Goal: Communication & Community: Answer question/provide support

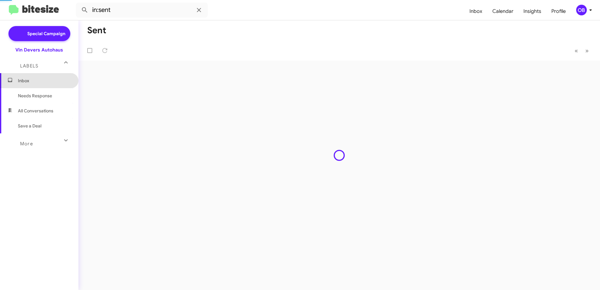
click at [39, 81] on span "Inbox" at bounding box center [44, 81] width 53 height 6
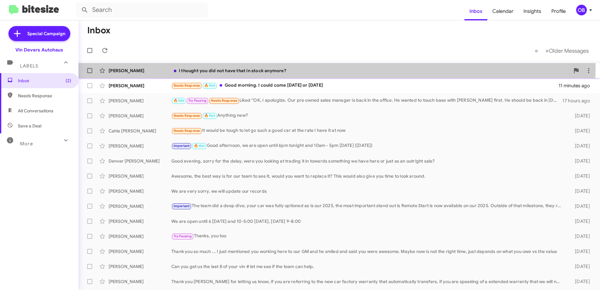
click at [303, 66] on div "Sasi Boppana I thought you did not have that in stock anymore? 10 minutes ago" at bounding box center [339, 70] width 512 height 13
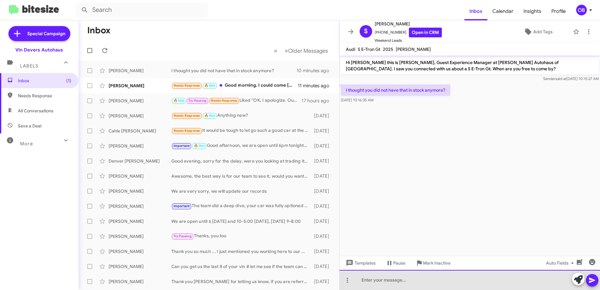
click at [389, 288] on div at bounding box center [470, 280] width 261 height 20
click at [561, 280] on div "Good morning, we do not. You mentioned you also have interest in looking for an…" at bounding box center [470, 280] width 261 height 20
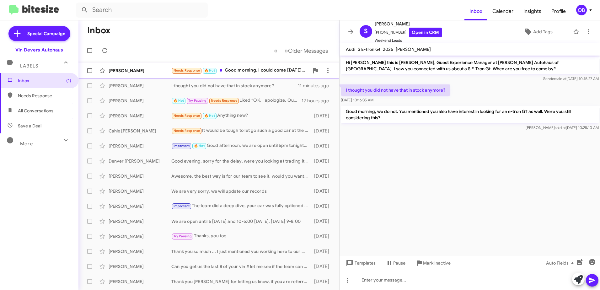
click at [252, 69] on div "Needs Response 🔥 Hot Good morning. I could come today or Saturday" at bounding box center [240, 70] width 138 height 7
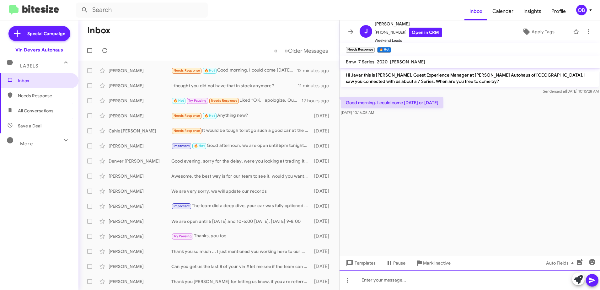
click at [402, 280] on div at bounding box center [470, 280] width 261 height 20
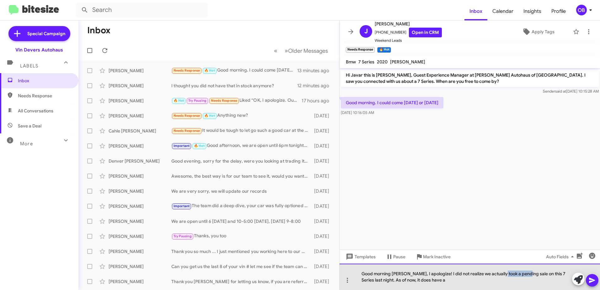
drag, startPoint x: 524, startPoint y: 274, endPoint x: 500, endPoint y: 274, distance: 24.5
click at [500, 274] on div "Good morning Javar, I apologize! I did not realize we actually took a pending s…" at bounding box center [470, 277] width 261 height 26
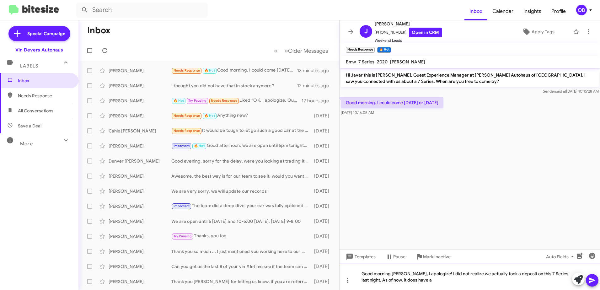
click at [496, 280] on div "Good morning Javar, I apologize! I did not realize we actually took a deposit o…" at bounding box center [470, 277] width 261 height 26
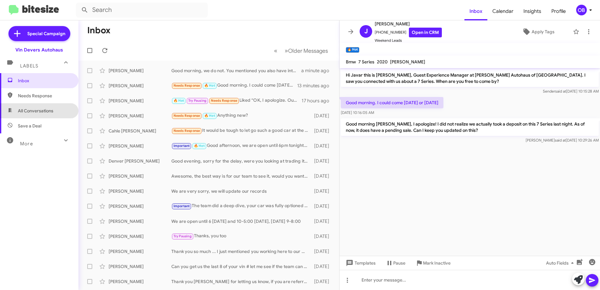
click at [42, 115] on span "All Conversations" at bounding box center [39, 110] width 78 height 15
type input "in:all-conversations"
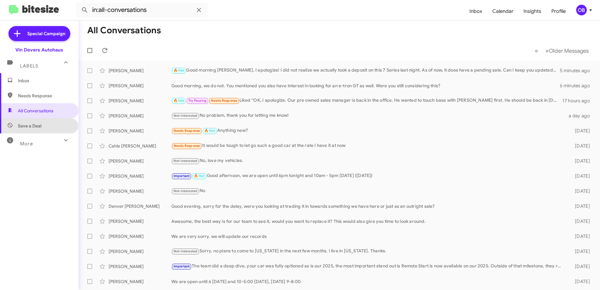
drag, startPoint x: 0, startPoint y: 0, endPoint x: 39, endPoint y: 126, distance: 131.3
click at [39, 126] on span "Save a Deal" at bounding box center [30, 126] width 24 height 6
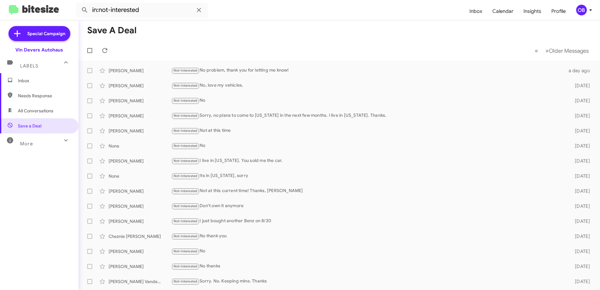
click at [46, 111] on span "All Conversations" at bounding box center [35, 111] width 35 height 6
type input "in:all-conversations"
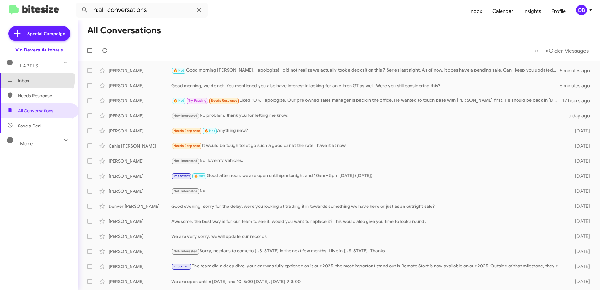
click at [35, 78] on span "Inbox" at bounding box center [44, 81] width 53 height 6
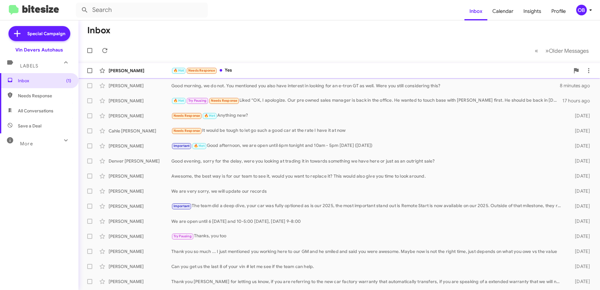
click at [247, 71] on div "🔥 Hot Needs Response Yes" at bounding box center [370, 70] width 399 height 7
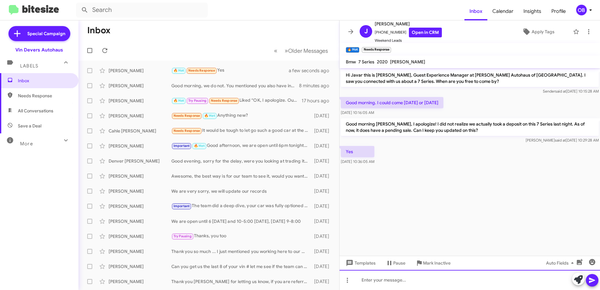
click at [386, 282] on div at bounding box center [470, 280] width 261 height 20
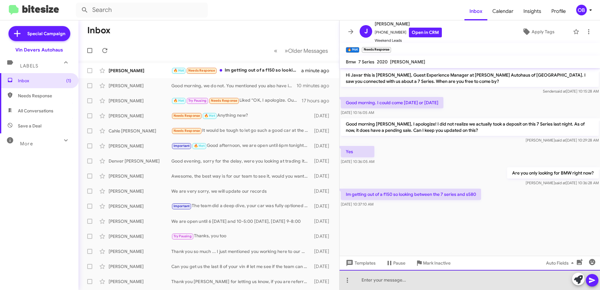
click at [379, 283] on div at bounding box center [470, 280] width 261 height 20
drag, startPoint x: 520, startPoint y: 282, endPoint x: 495, endPoint y: 283, distance: 25.2
click at [495, 283] on div "OK, I do not have any pre-owned S-Classes right now. I do have a few Audi A6" at bounding box center [470, 280] width 261 height 20
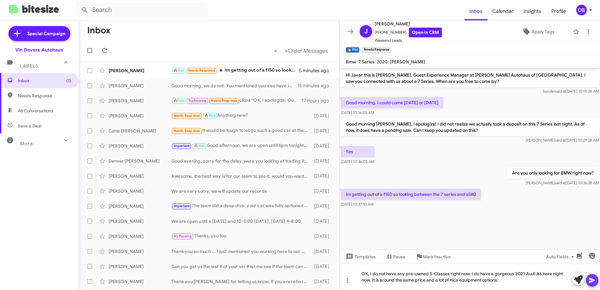
click at [590, 281] on icon at bounding box center [592, 280] width 6 height 5
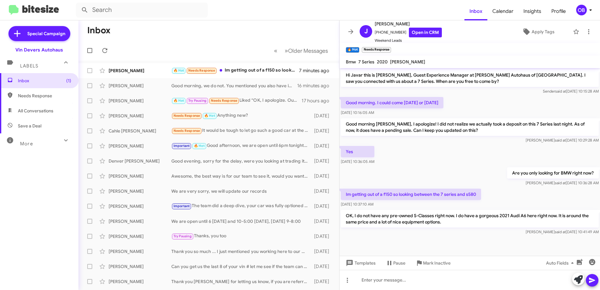
click at [46, 109] on span "All Conversations" at bounding box center [35, 111] width 35 height 6
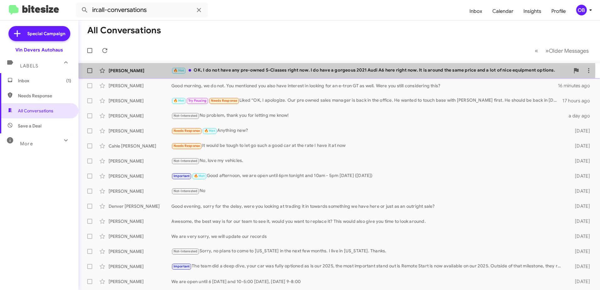
click at [218, 70] on div "🔥 Hot OK, I do not have any pre-owned S-Classes right now. I do have a gorgeous…" at bounding box center [370, 70] width 399 height 7
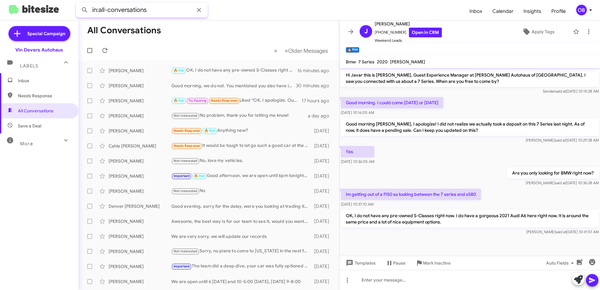
click at [168, 6] on input "in:all-conversations" at bounding box center [142, 10] width 132 height 15
click at [44, 140] on div "More" at bounding box center [33, 141] width 56 height 12
click at [31, 225] on span "Sent" at bounding box center [39, 221] width 78 height 15
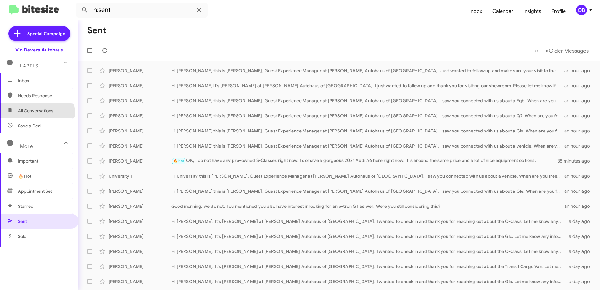
click at [36, 113] on span "All Conversations" at bounding box center [35, 111] width 35 height 6
type input "in:all-conversations"
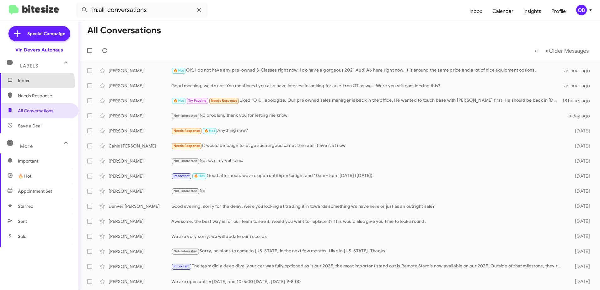
click at [37, 83] on span "Inbox" at bounding box center [44, 81] width 53 height 6
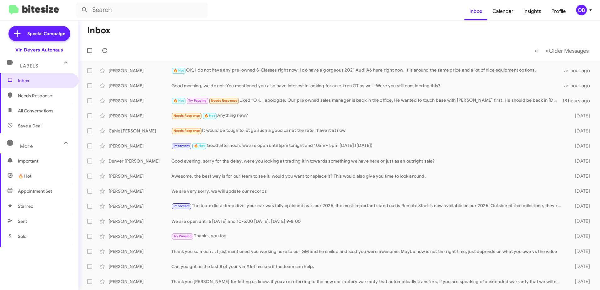
click at [37, 226] on span "Sent" at bounding box center [39, 221] width 78 height 15
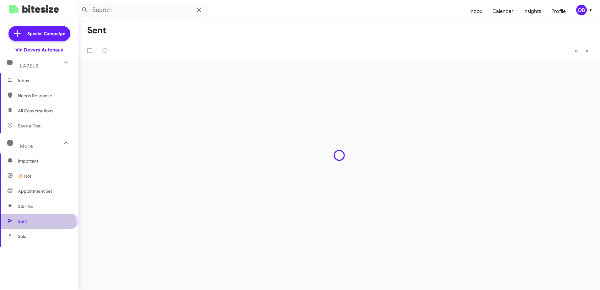
type input "in:sent"
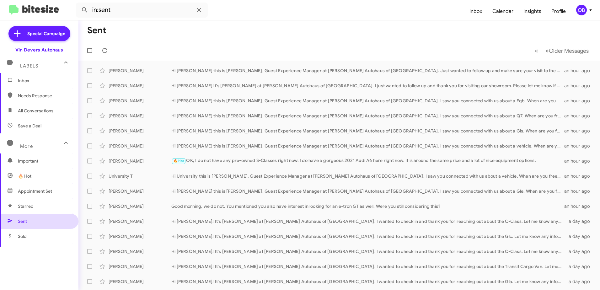
click at [51, 219] on span "Sent" at bounding box center [39, 221] width 78 height 15
